Goal: Navigation & Orientation: Understand site structure

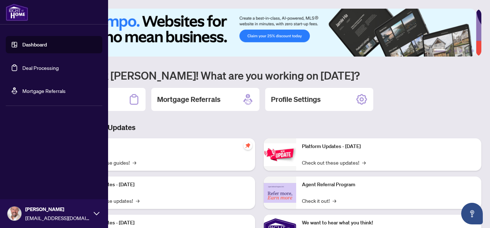
click at [32, 67] on link "Deal Processing" at bounding box center [40, 67] width 36 height 6
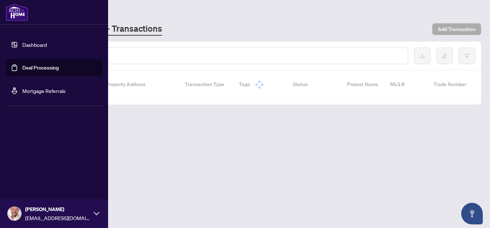
click at [32, 67] on link "Deal Processing" at bounding box center [40, 67] width 36 height 6
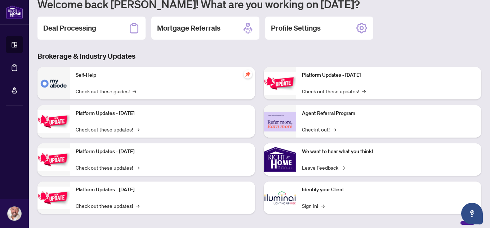
scroll to position [76, 0]
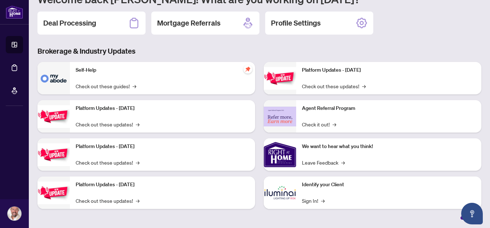
click at [316, 195] on div "Identify your Client Sign In! →" at bounding box center [388, 192] width 185 height 32
click at [312, 203] on link "Sign In! →" at bounding box center [313, 201] width 23 height 8
click at [102, 85] on link "Check out these guides! →" at bounding box center [106, 86] width 61 height 8
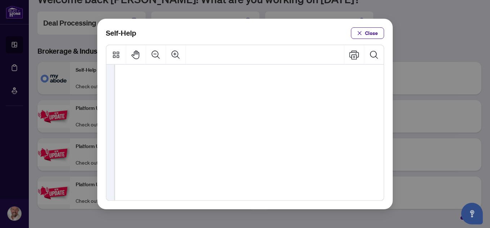
scroll to position [197, 0]
click at [363, 32] on button "Close" at bounding box center [367, 33] width 33 height 12
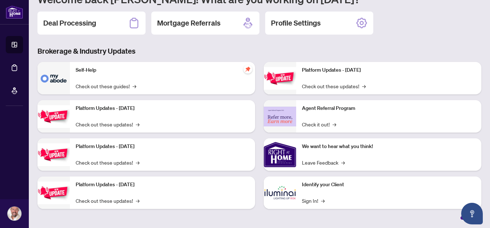
scroll to position [0, 0]
